Goal: Transaction & Acquisition: Purchase product/service

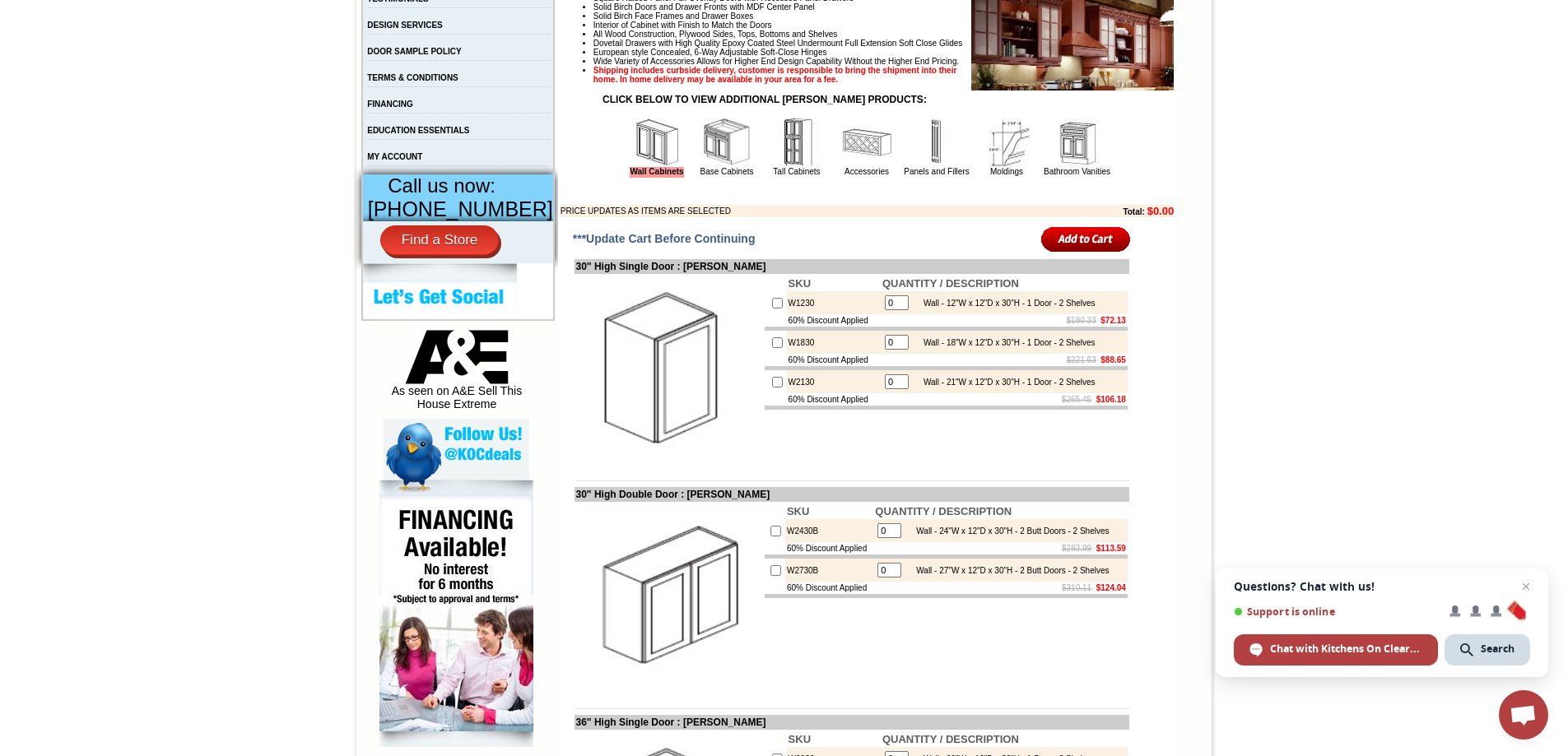
scroll to position [587, 0]
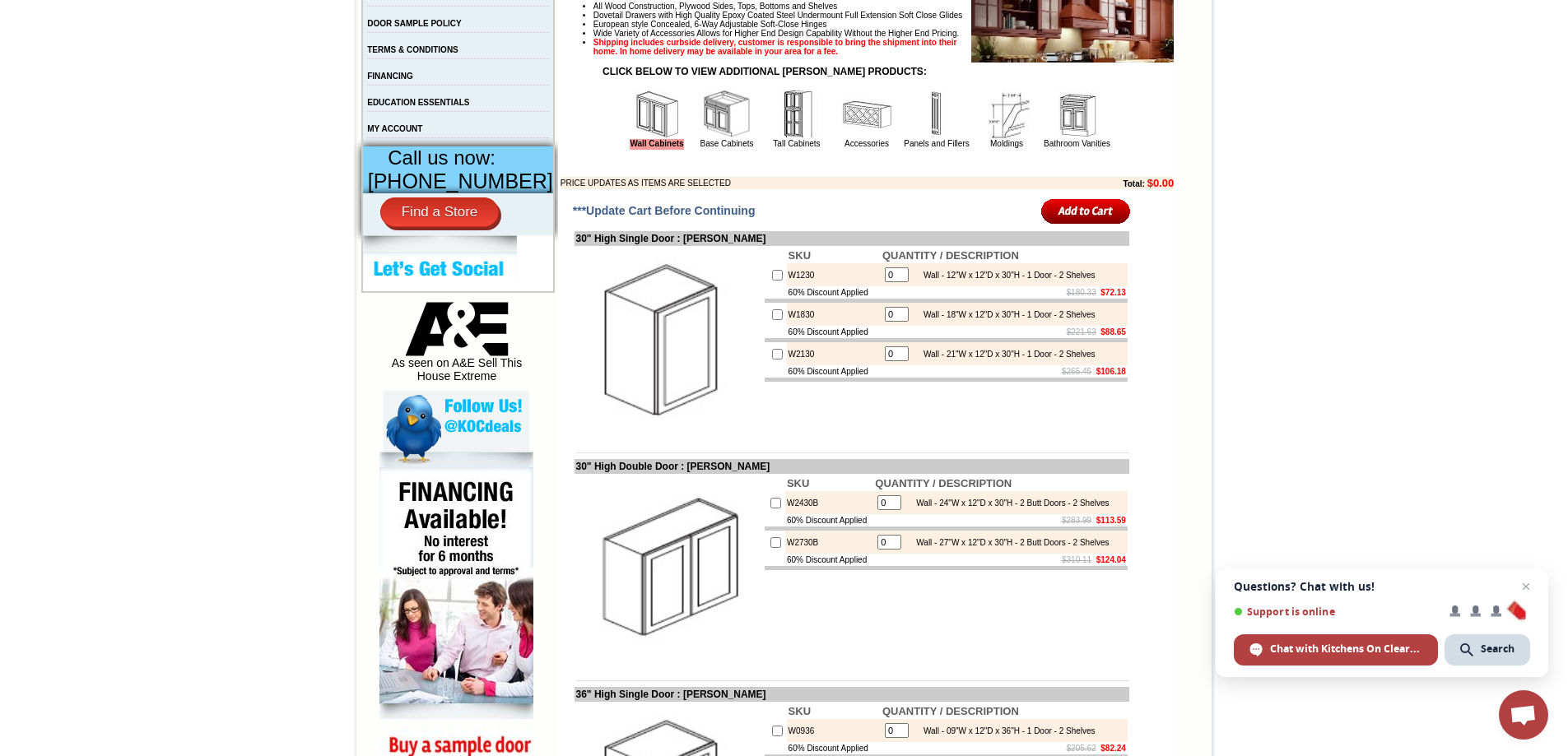
click at [770, 508] on input "checkbox" at bounding box center [775, 503] width 10 height 10
checkbox input "true"
type input "1"
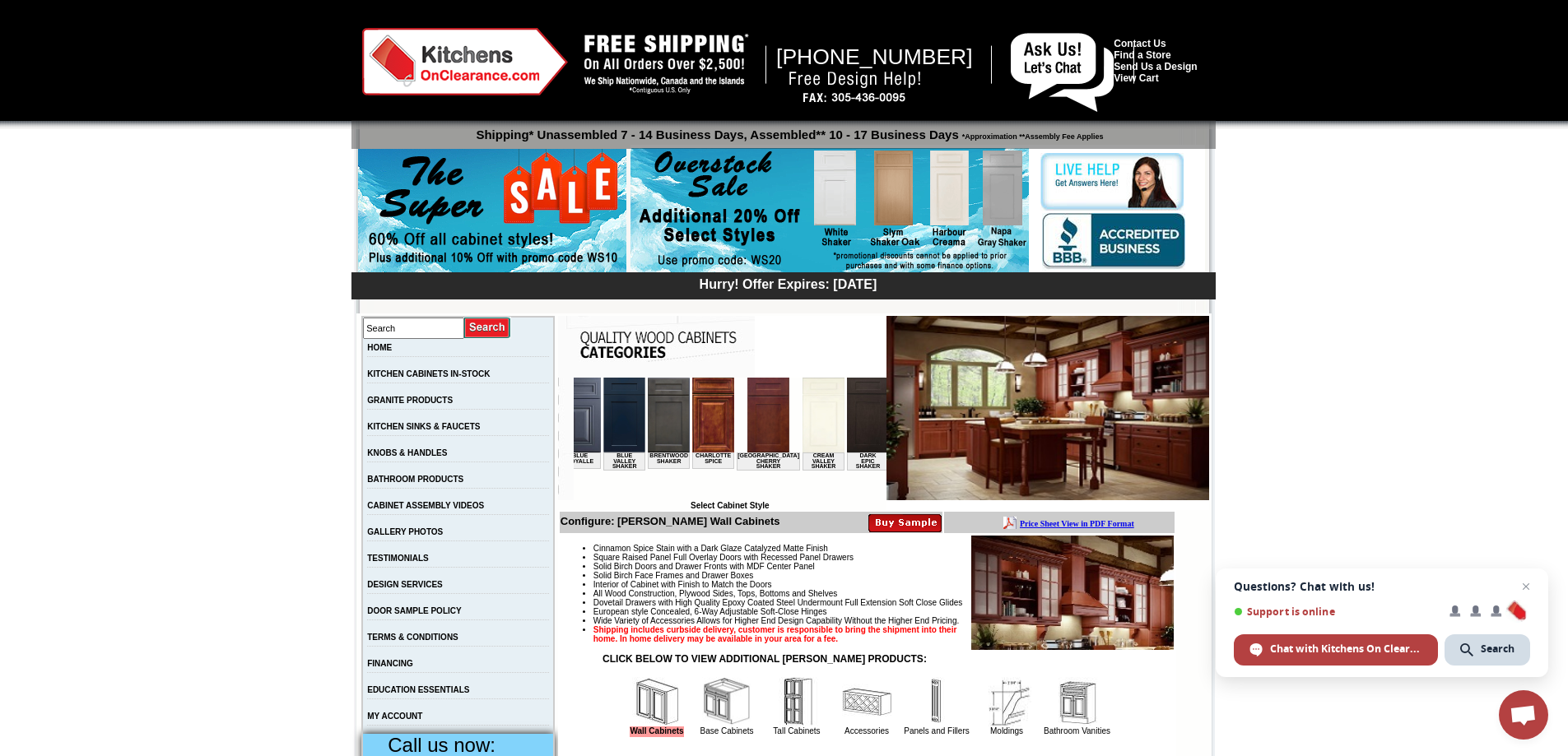
scroll to position [0, 562]
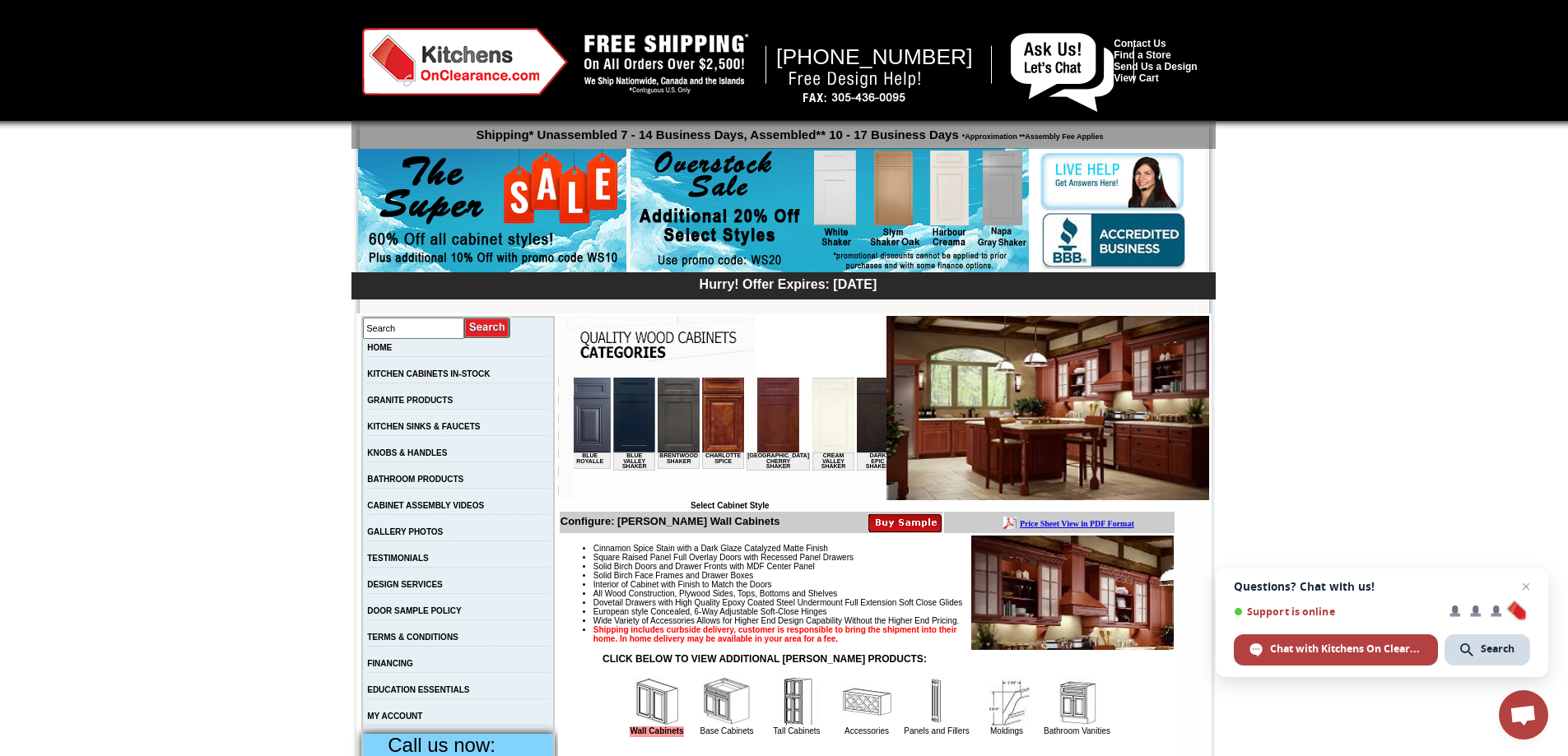
drag, startPoint x: 611, startPoint y: 493, endPoint x: 1216, endPoint y: 879, distance: 717.6
click at [701, 448] on img at bounding box center [722, 415] width 42 height 74
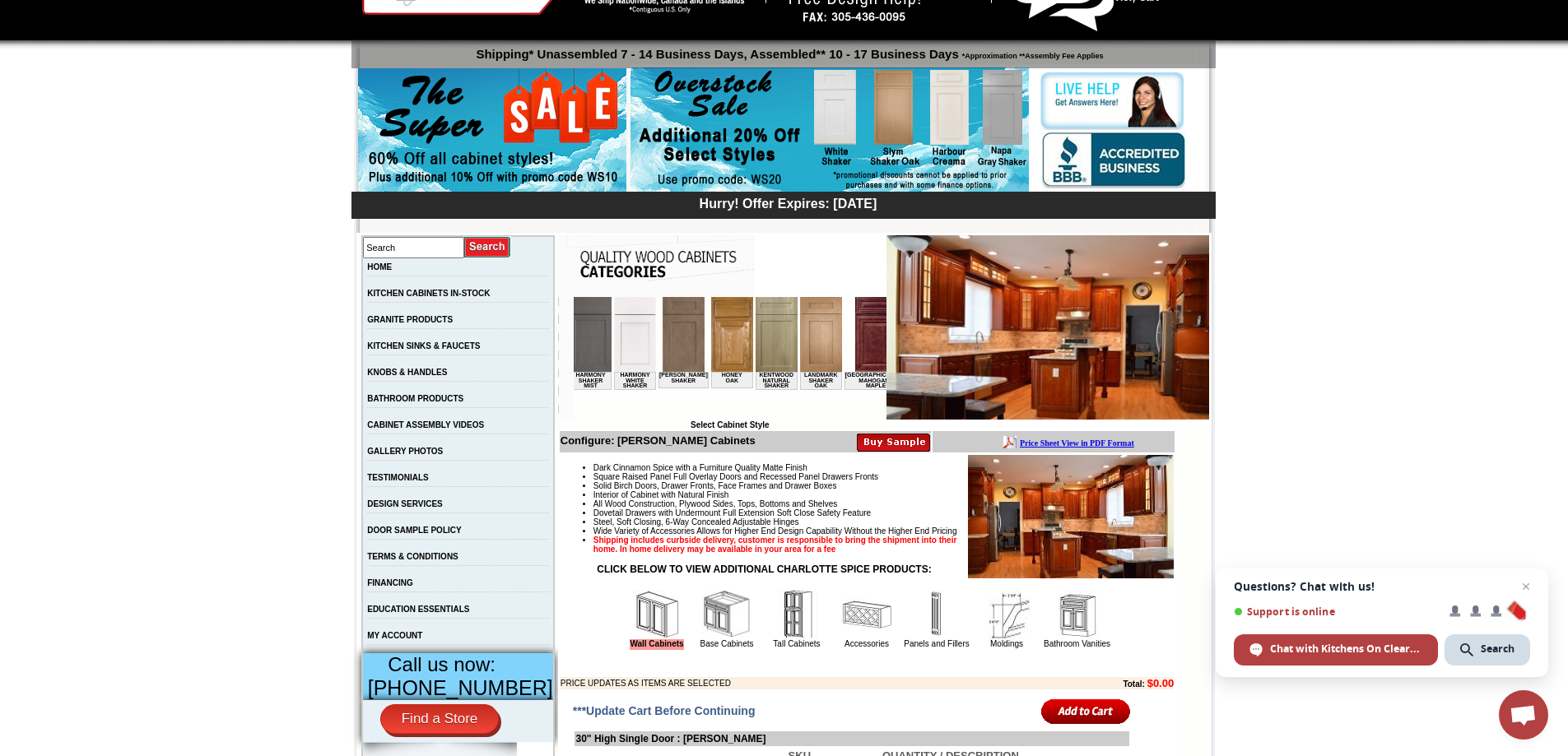
scroll to position [0, 1393]
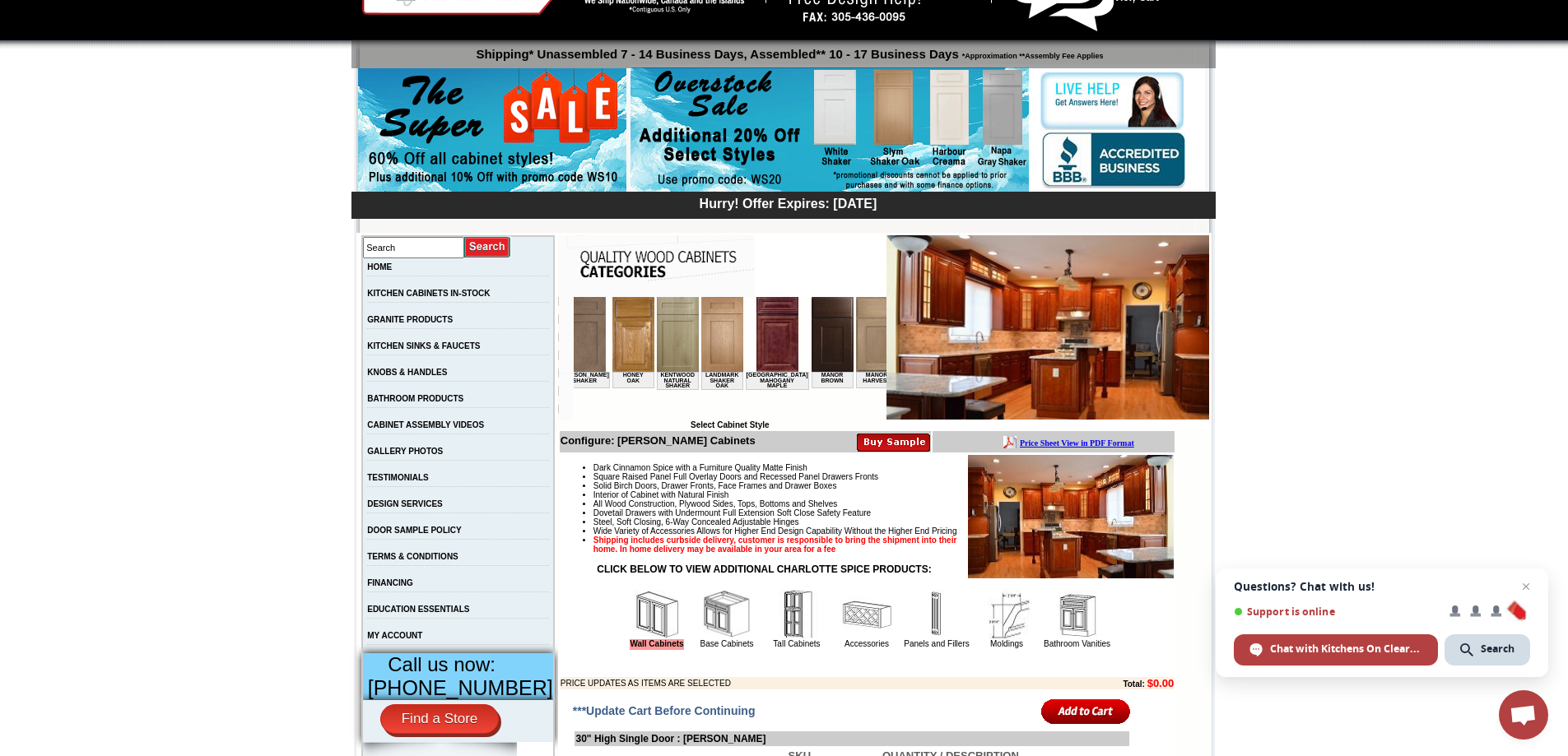
click at [811, 344] on img at bounding box center [831, 334] width 42 height 74
click at [811, 336] on img at bounding box center [831, 334] width 42 height 74
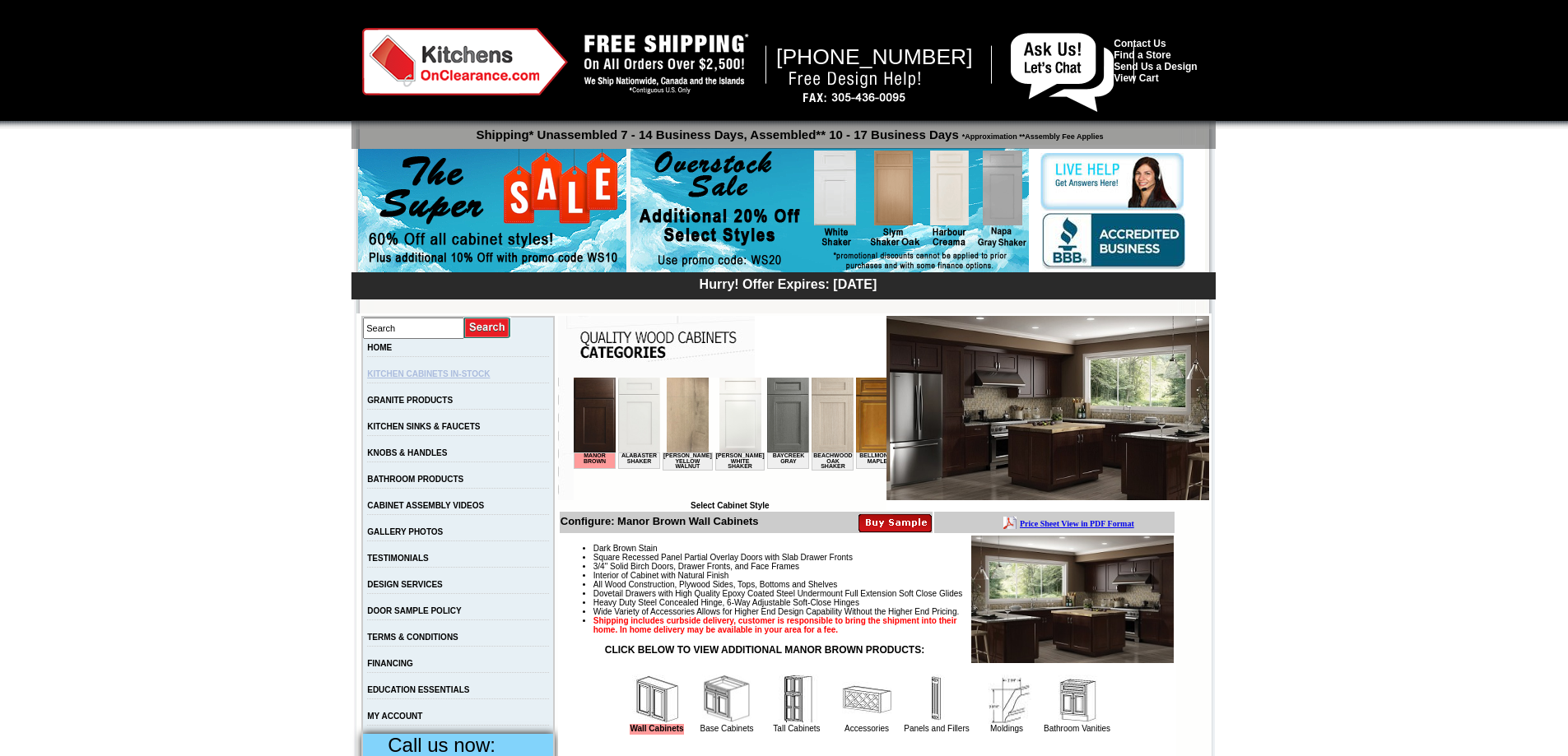
click at [437, 373] on link "KITCHEN CABINETS IN-STOCK" at bounding box center [428, 374] width 123 height 9
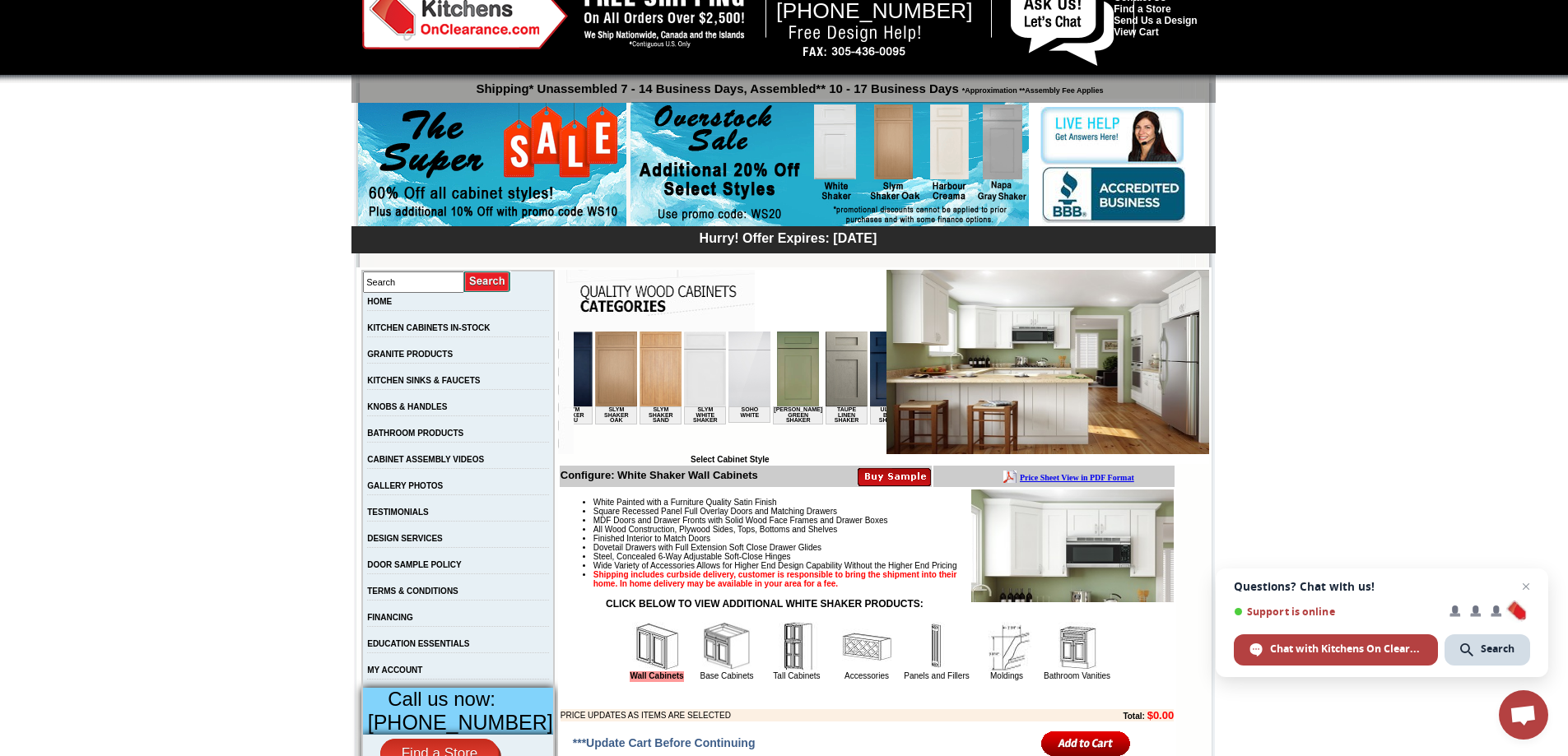
scroll to position [0, 2850]
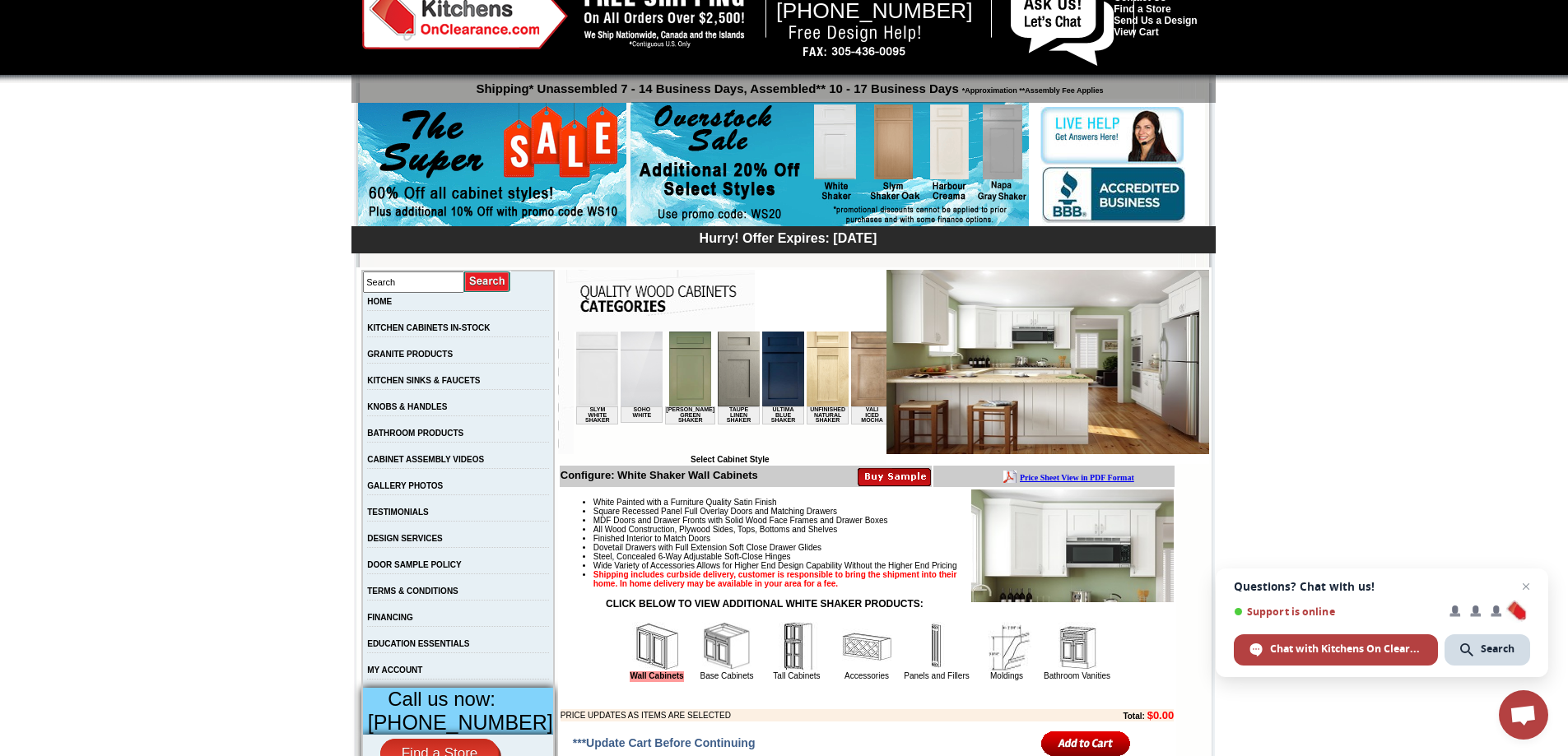
click at [943, 393] on img at bounding box center [964, 369] width 42 height 74
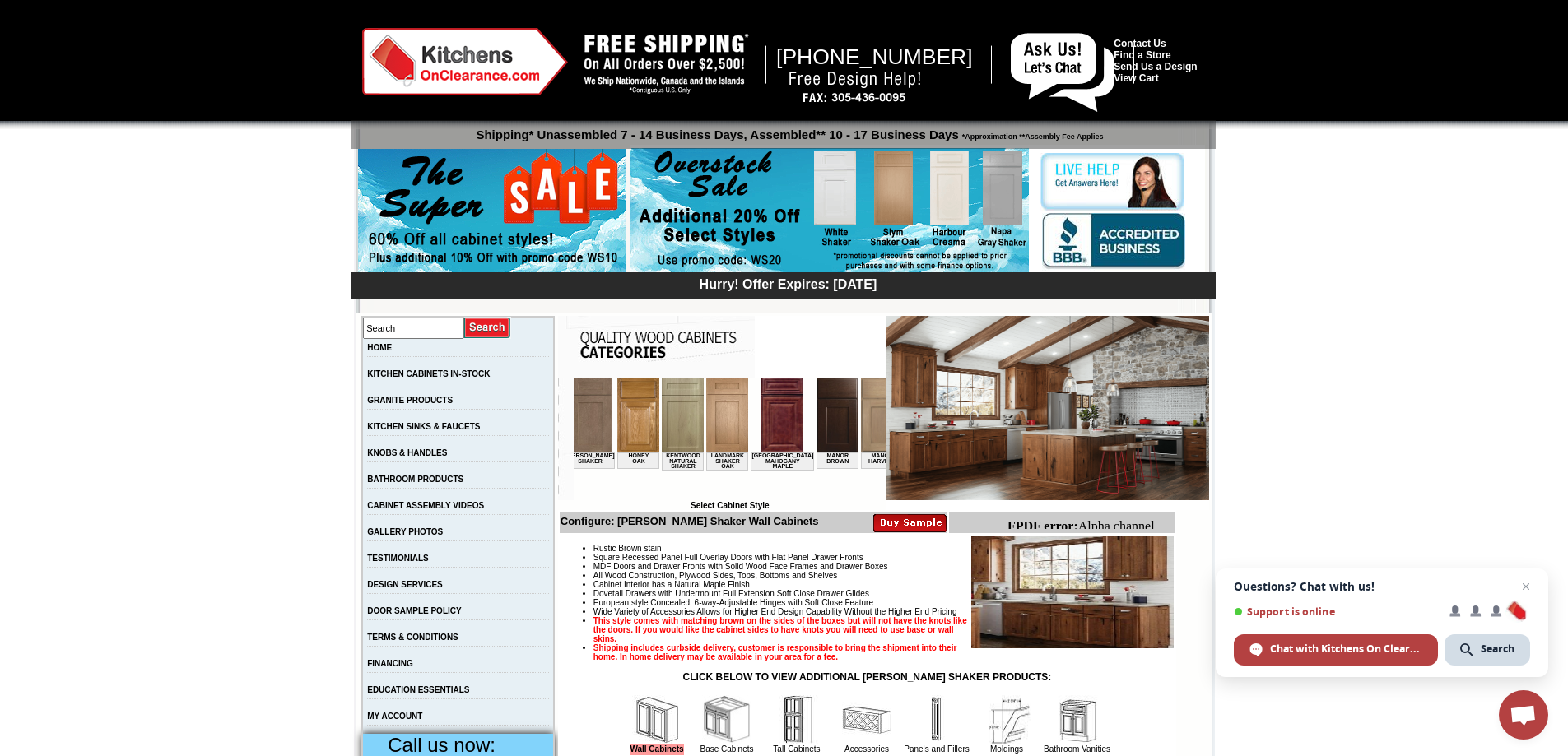
scroll to position [0, 1460]
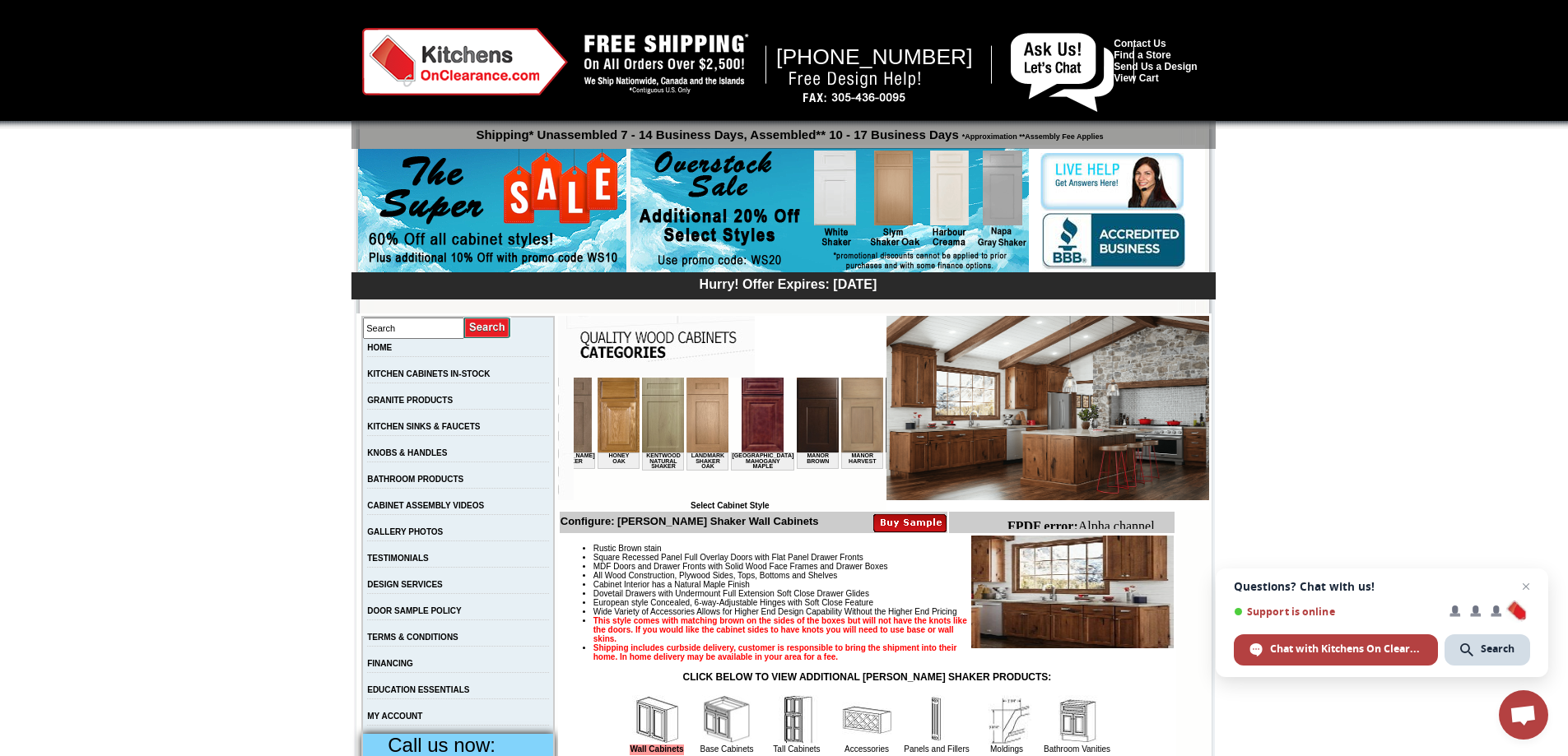
drag, startPoint x: 595, startPoint y: 492, endPoint x: 1242, endPoint y: 884, distance: 756.5
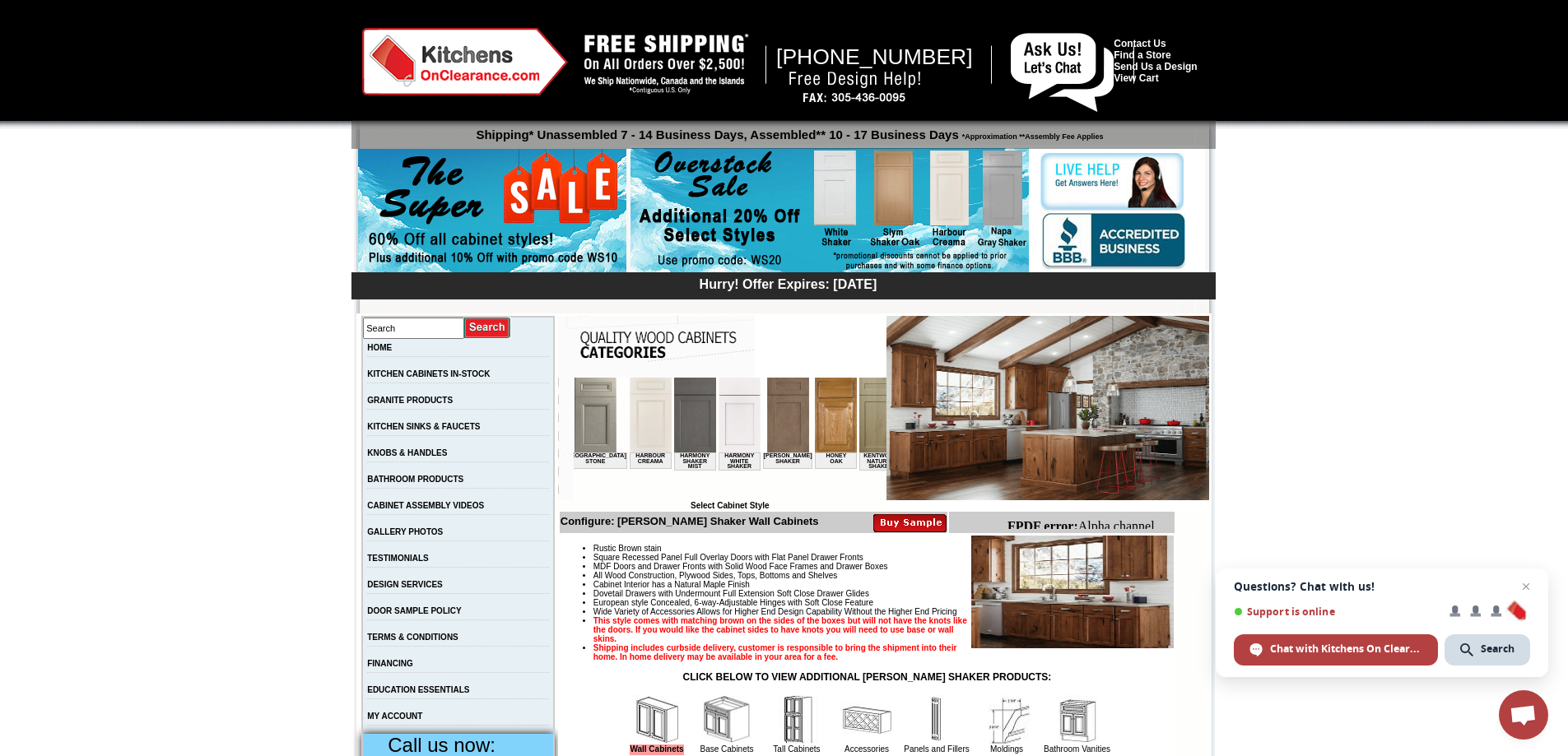
scroll to position [0, 1222]
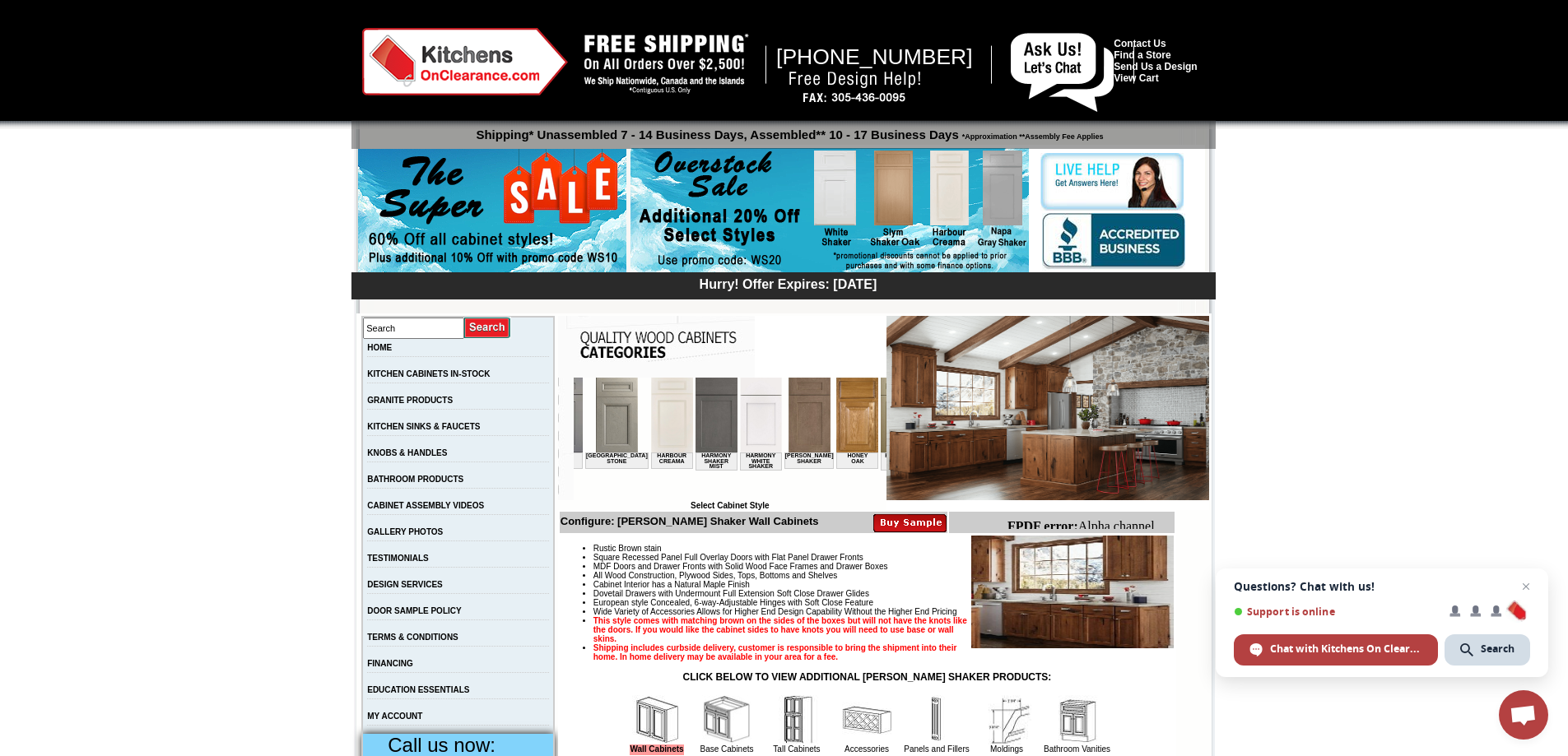
click at [574, 503] on td "Browser incompatible Select Cabinet Style" at bounding box center [730, 444] width 313 height 132
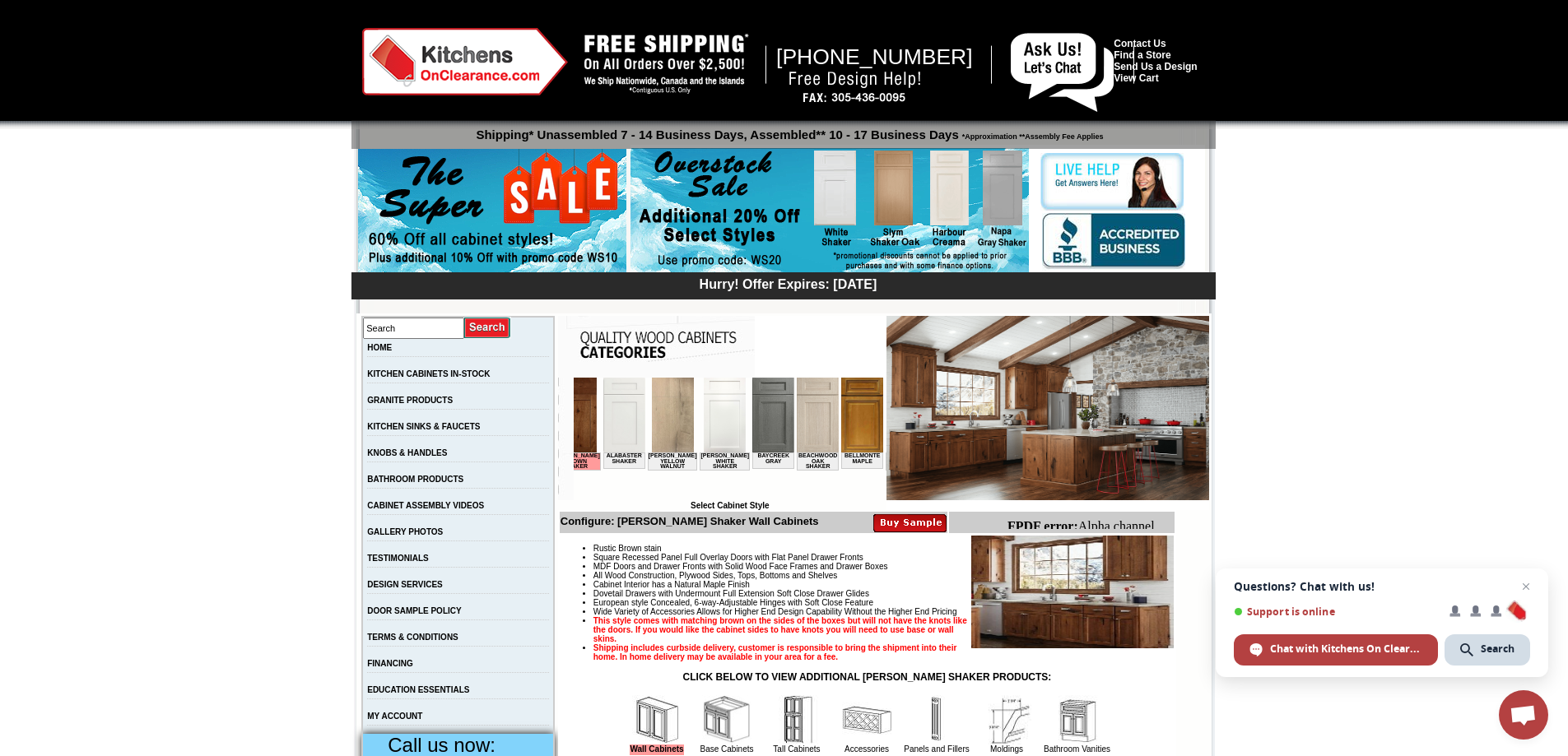
scroll to position [0, 0]
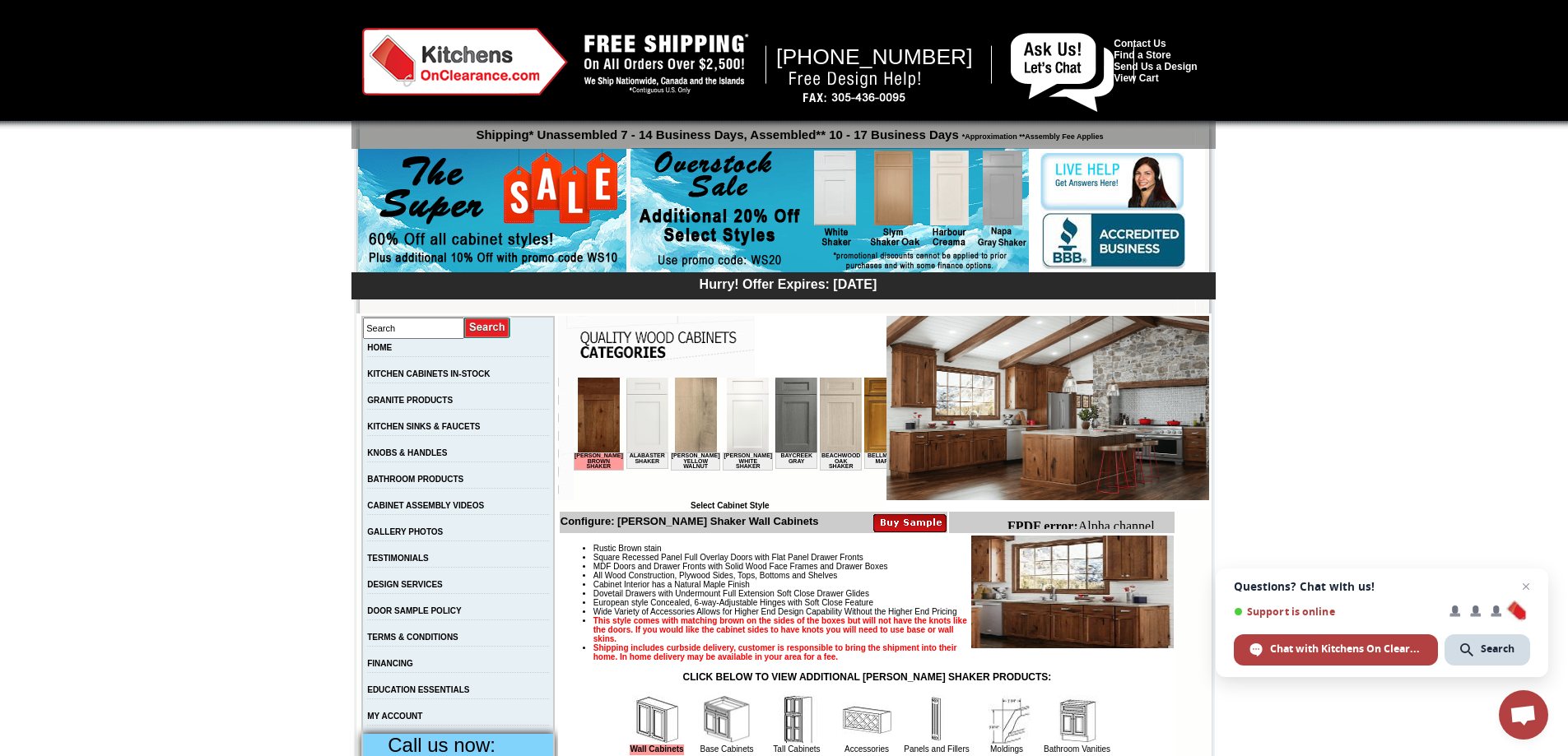
click at [874, 439] on img at bounding box center [884, 415] width 42 height 74
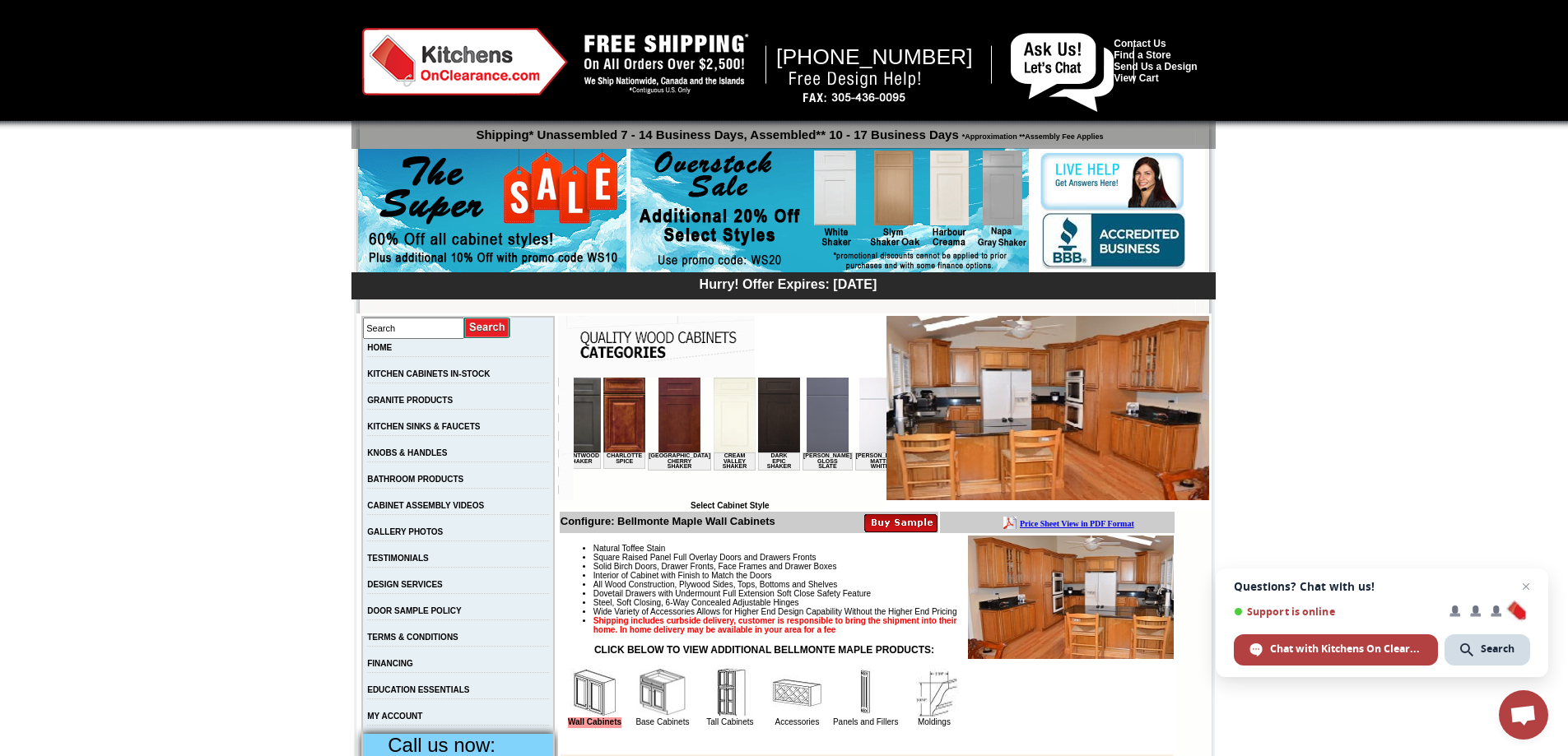
scroll to position [0, 651]
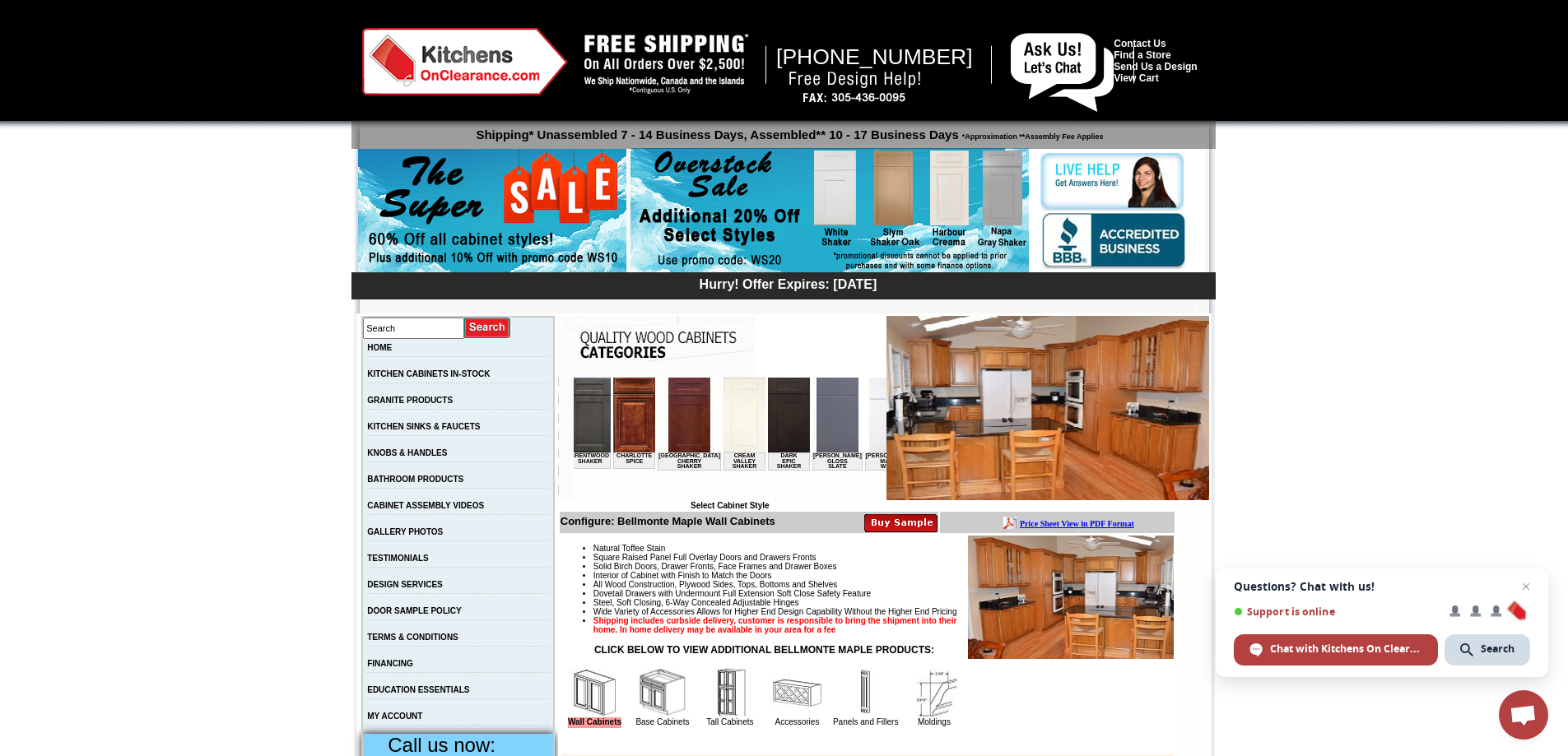
click at [668, 427] on img at bounding box center [688, 415] width 42 height 74
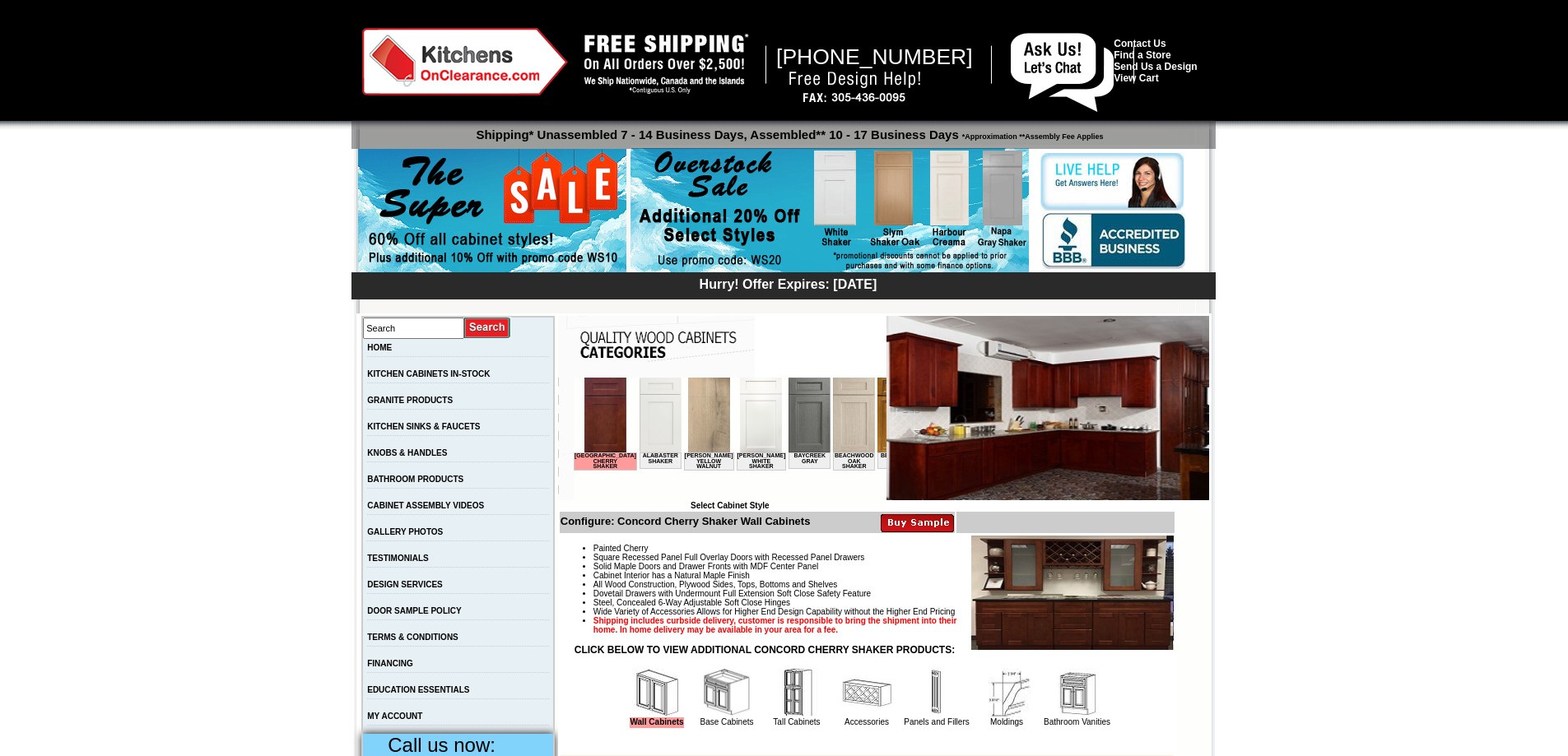
drag, startPoint x: 598, startPoint y: 495, endPoint x: 1116, endPoint y: 875, distance: 642.4
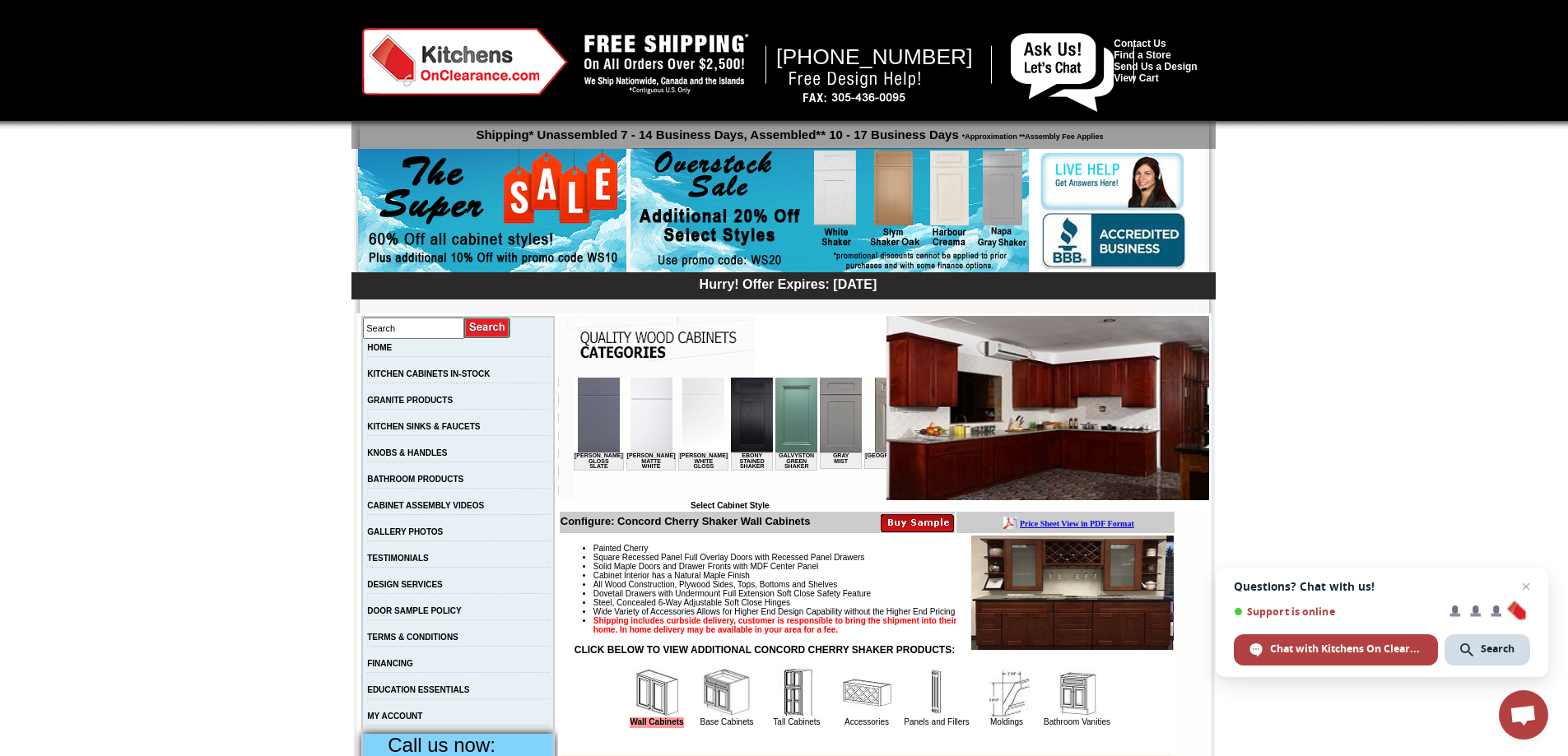
scroll to position [0, 955]
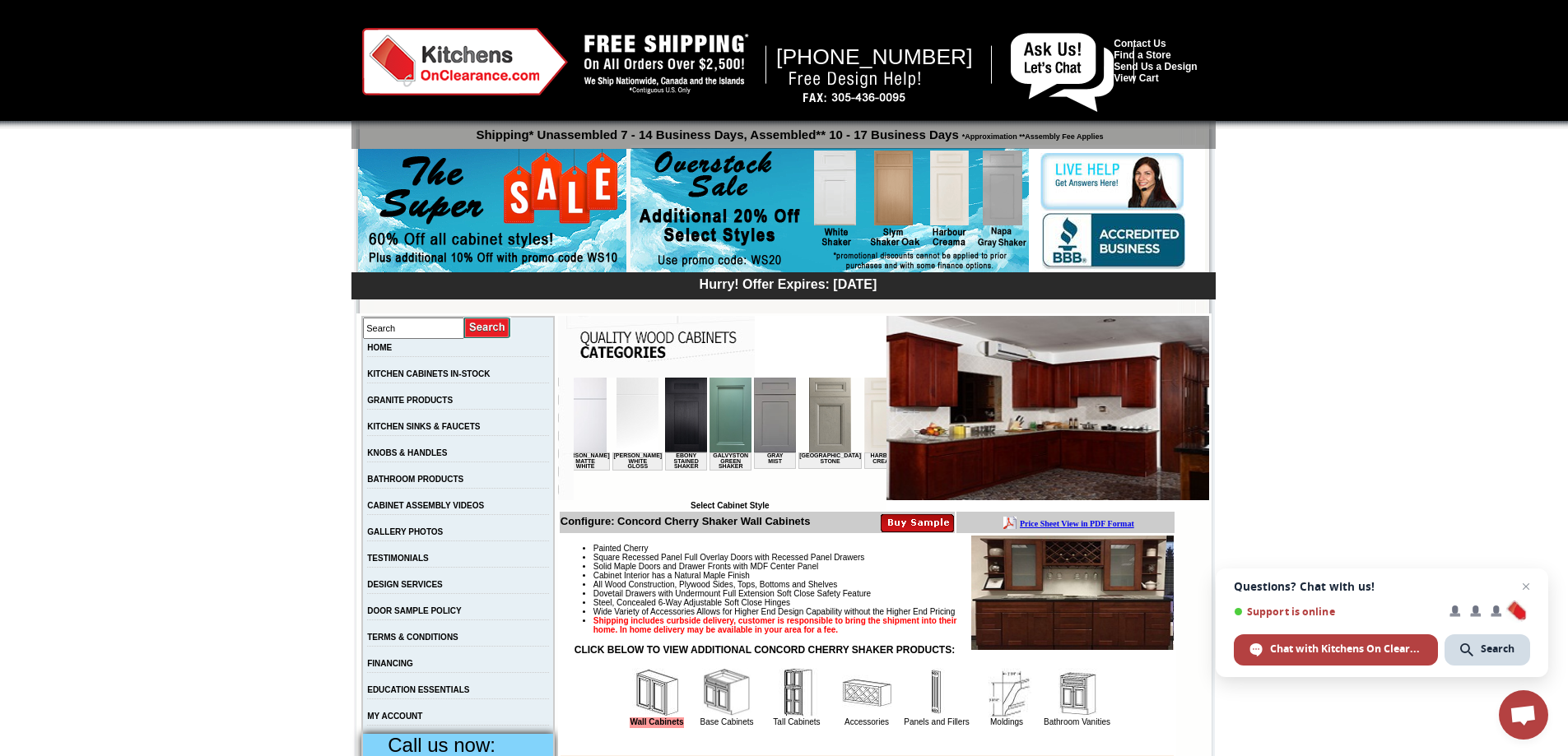
click at [908, 393] on img at bounding box center [928, 415] width 42 height 74
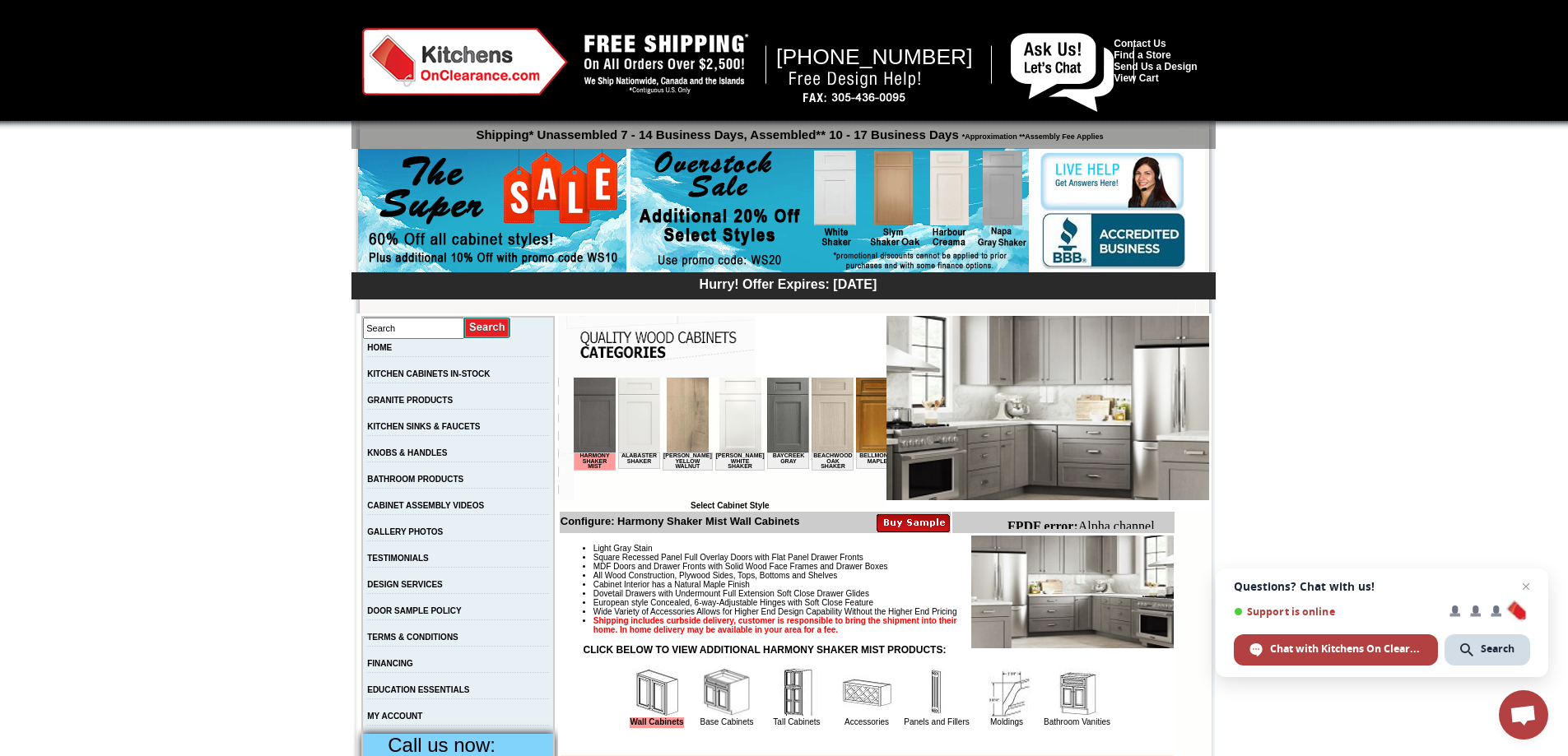
click at [897, 191] on img at bounding box center [830, 210] width 399 height 126
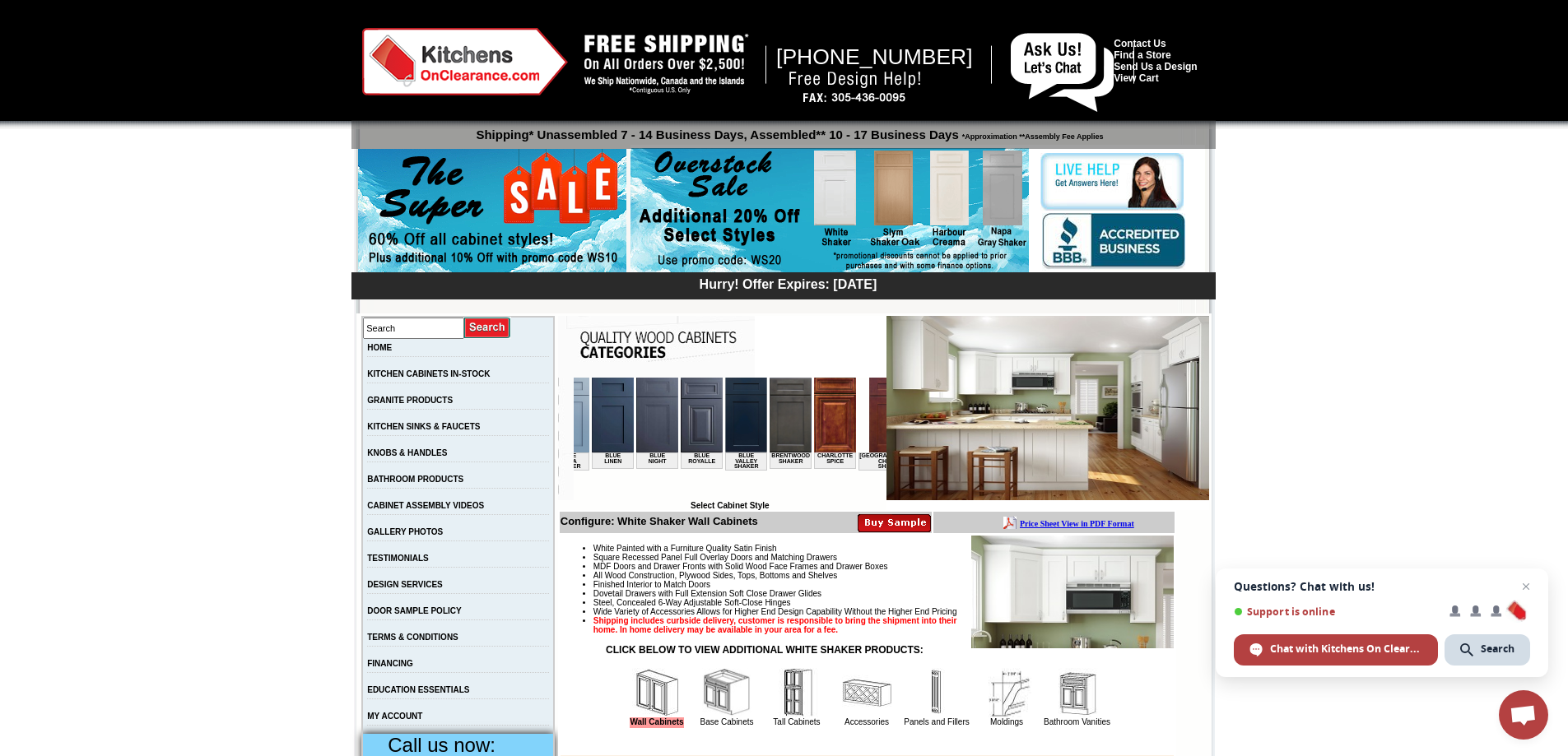
scroll to position [0, 583]
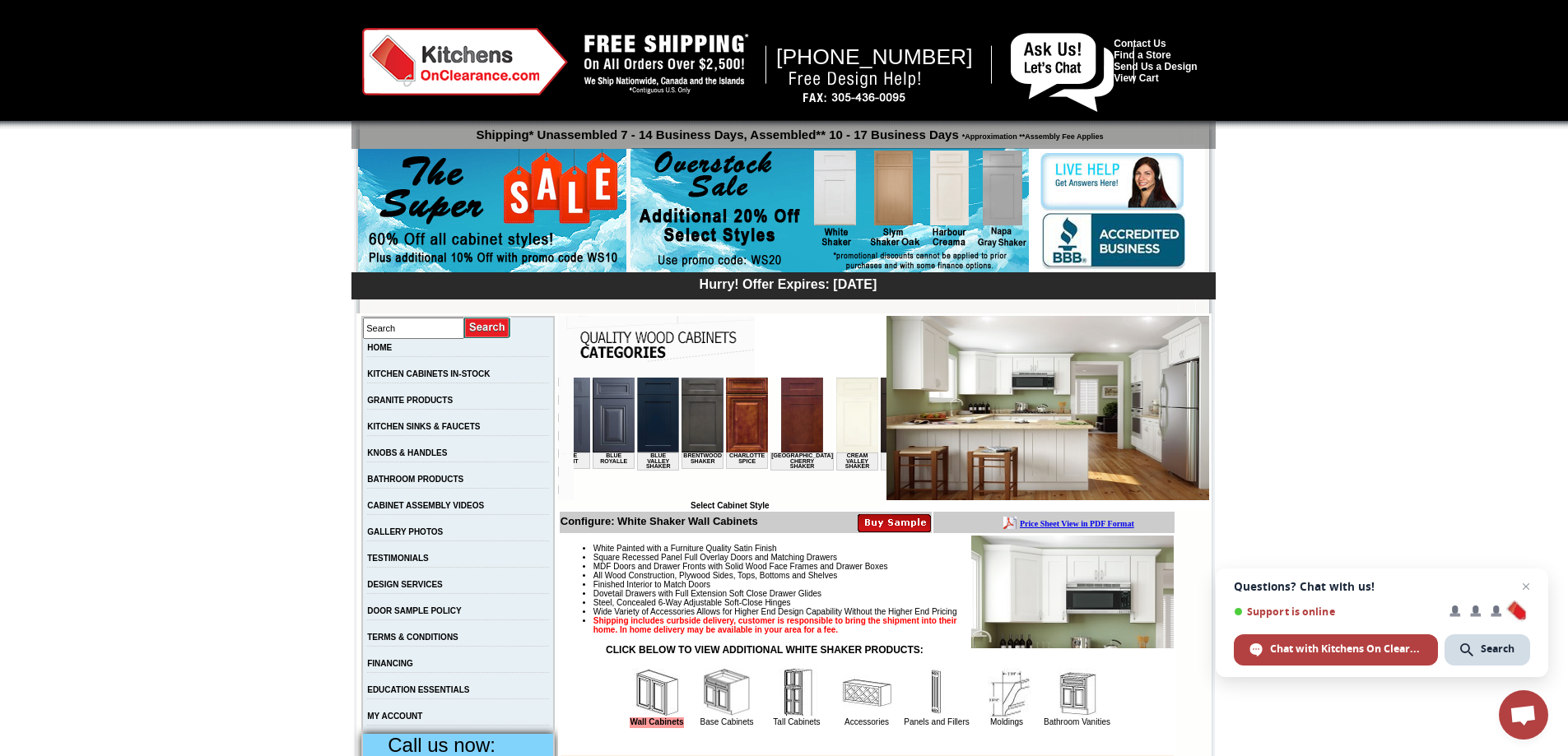
click at [736, 422] on img at bounding box center [746, 415] width 42 height 74
